Goal: Find specific page/section: Find specific page/section

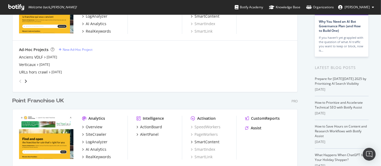
scroll to position [91, 0]
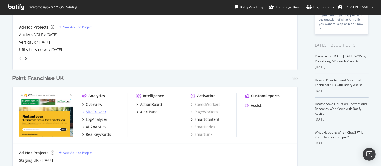
click at [95, 112] on div "SiteCrawler" at bounding box center [96, 112] width 21 height 5
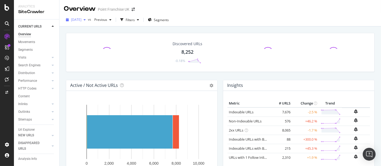
click at [86, 18] on icon "button" at bounding box center [85, 19] width 2 height 3
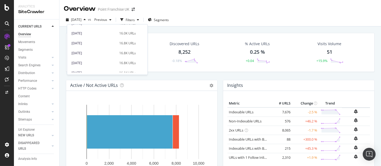
scroll to position [165, 0]
